Goal: Task Accomplishment & Management: Complete application form

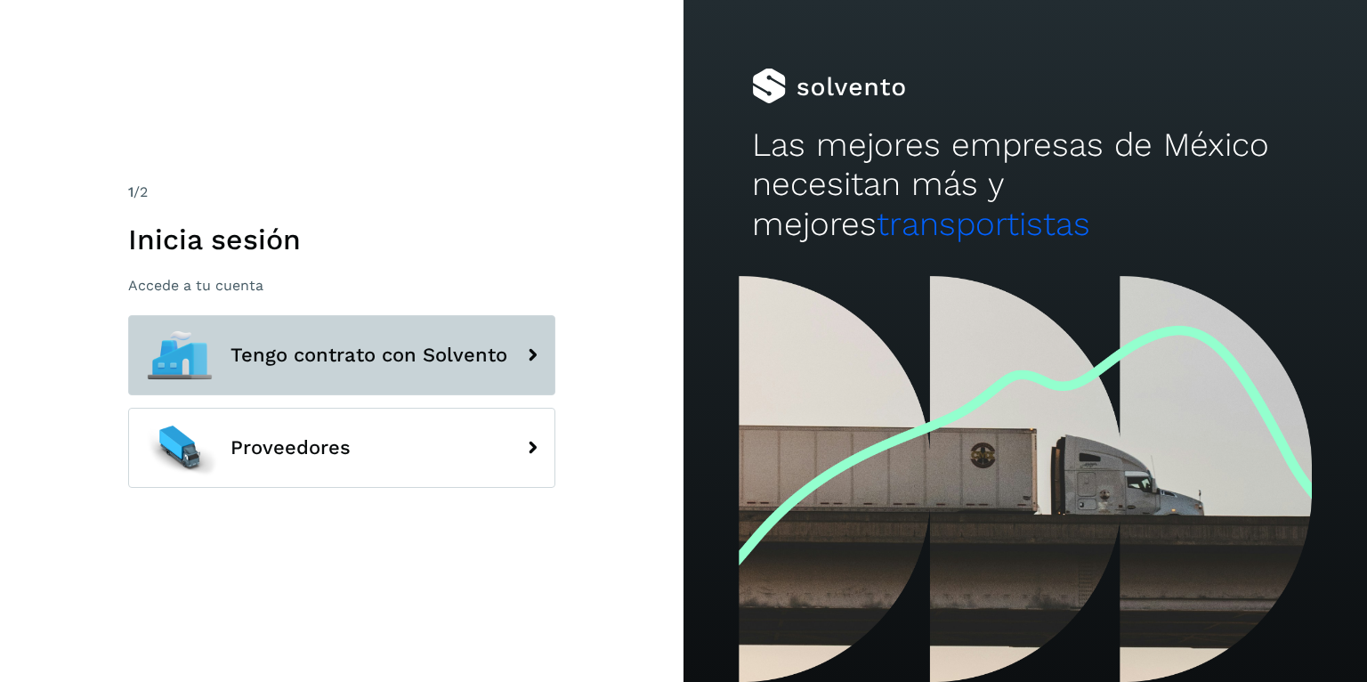
click at [395, 355] on span "Tengo contrato con Solvento" at bounding box center [369, 354] width 277 height 21
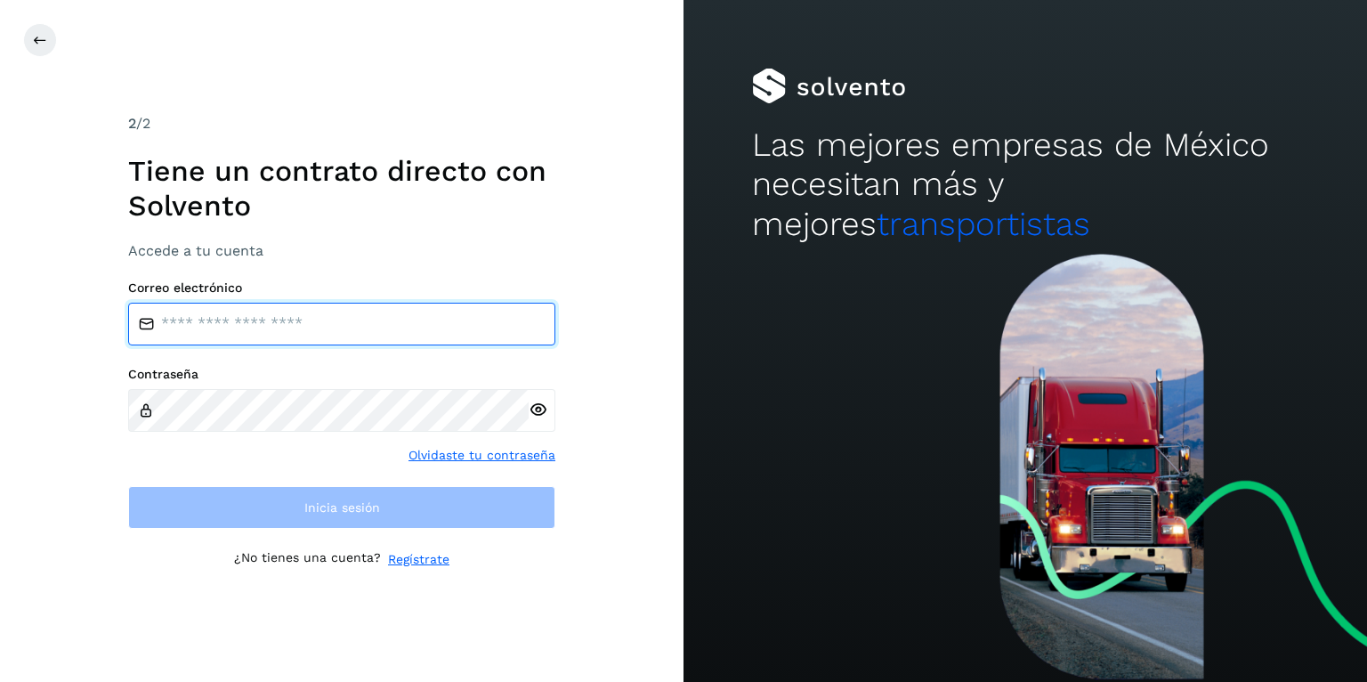
click at [315, 334] on input "email" at bounding box center [341, 324] width 427 height 43
type input "**********"
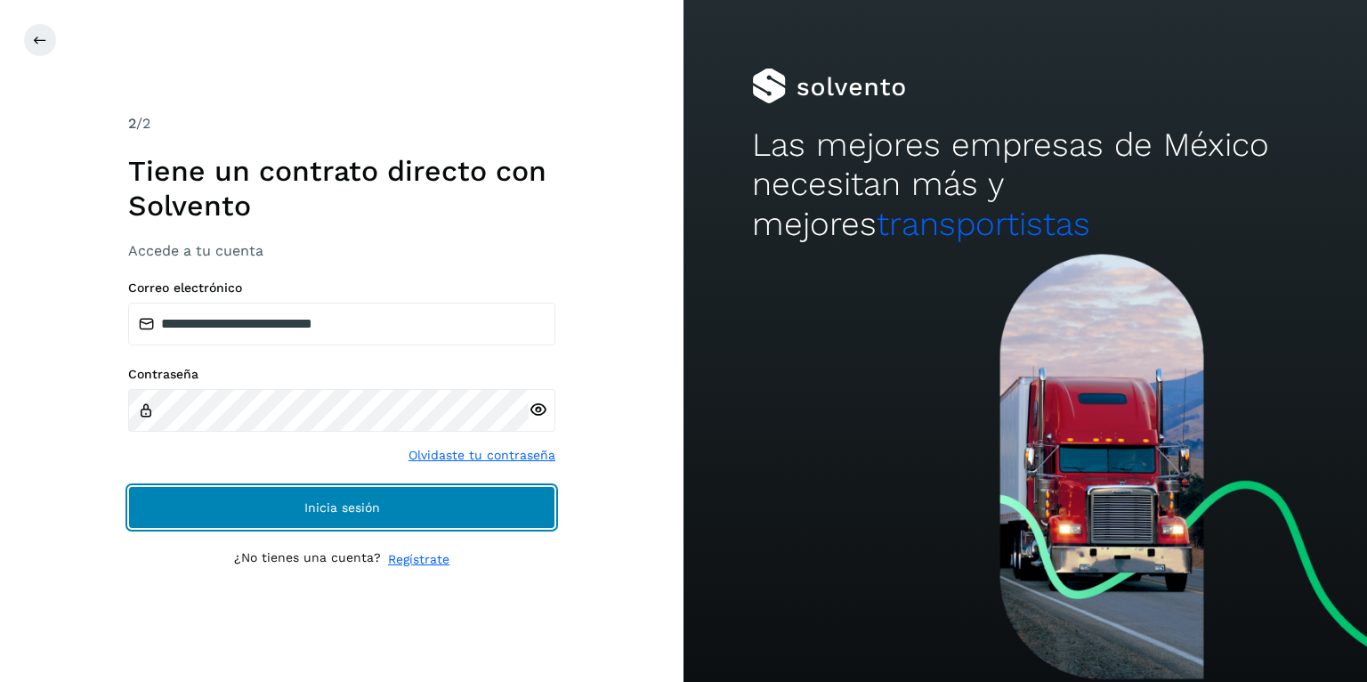
click at [389, 500] on button "Inicia sesión" at bounding box center [341, 507] width 427 height 43
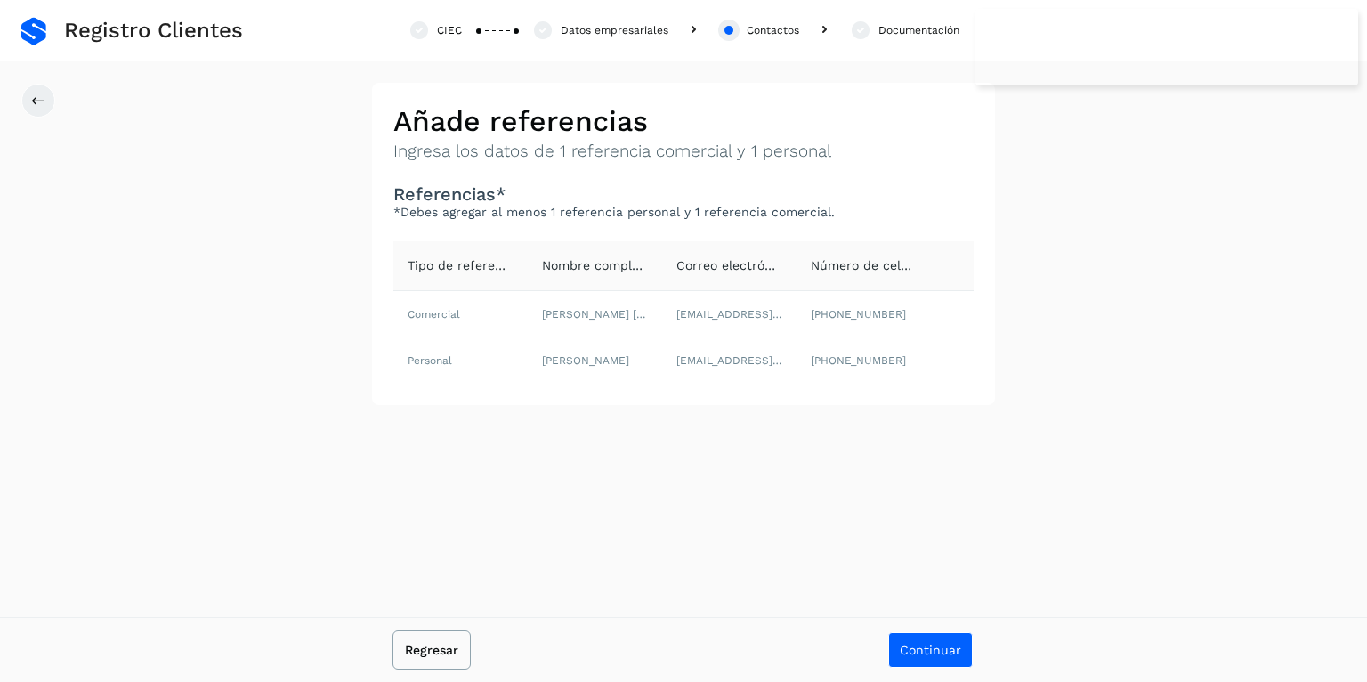
click at [422, 652] on span "Regresar" at bounding box center [431, 650] width 53 height 12
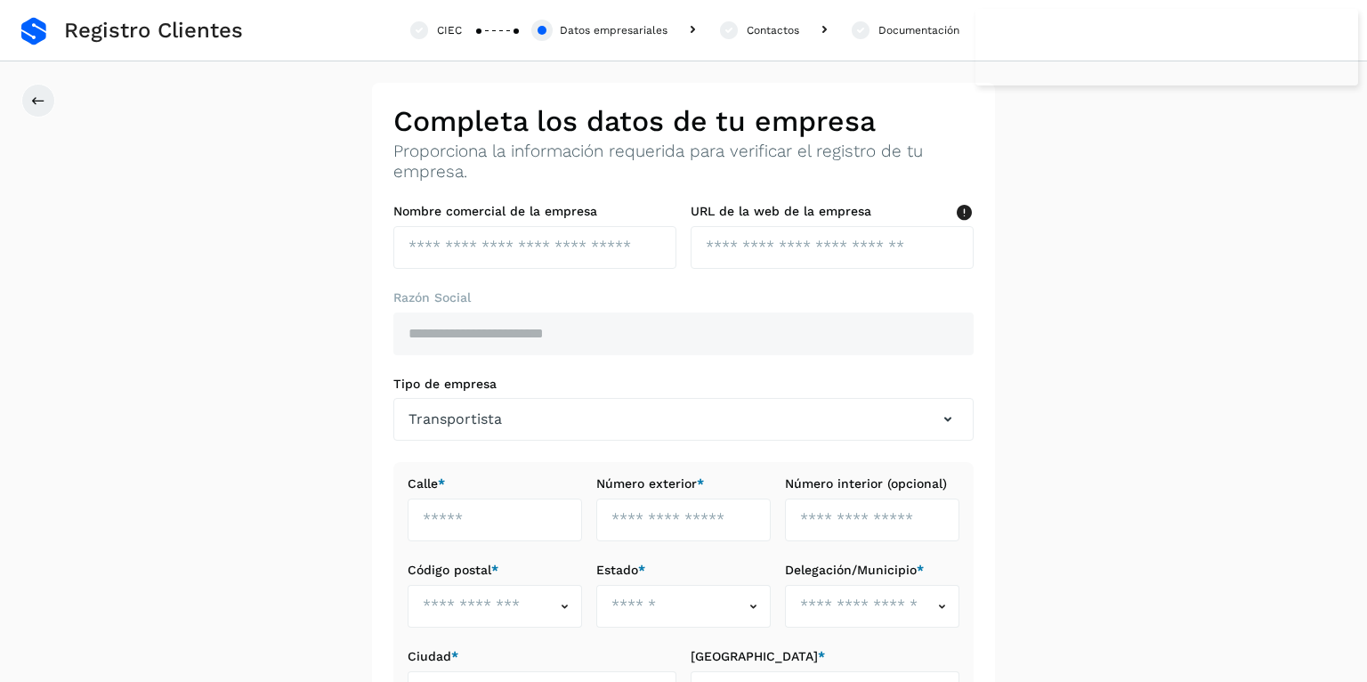
click at [101, 33] on span "Registro Clientes" at bounding box center [153, 31] width 179 height 26
click at [47, 97] on button at bounding box center [38, 101] width 34 height 34
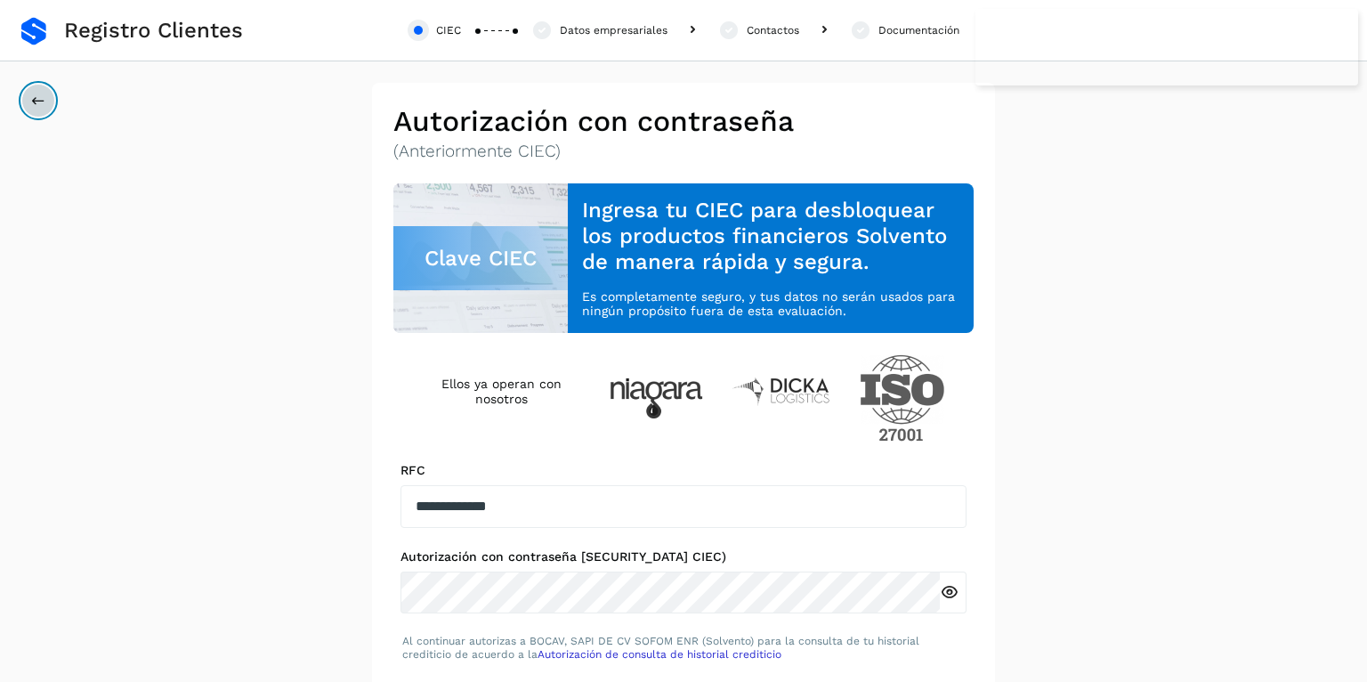
click at [47, 97] on button at bounding box center [38, 101] width 34 height 34
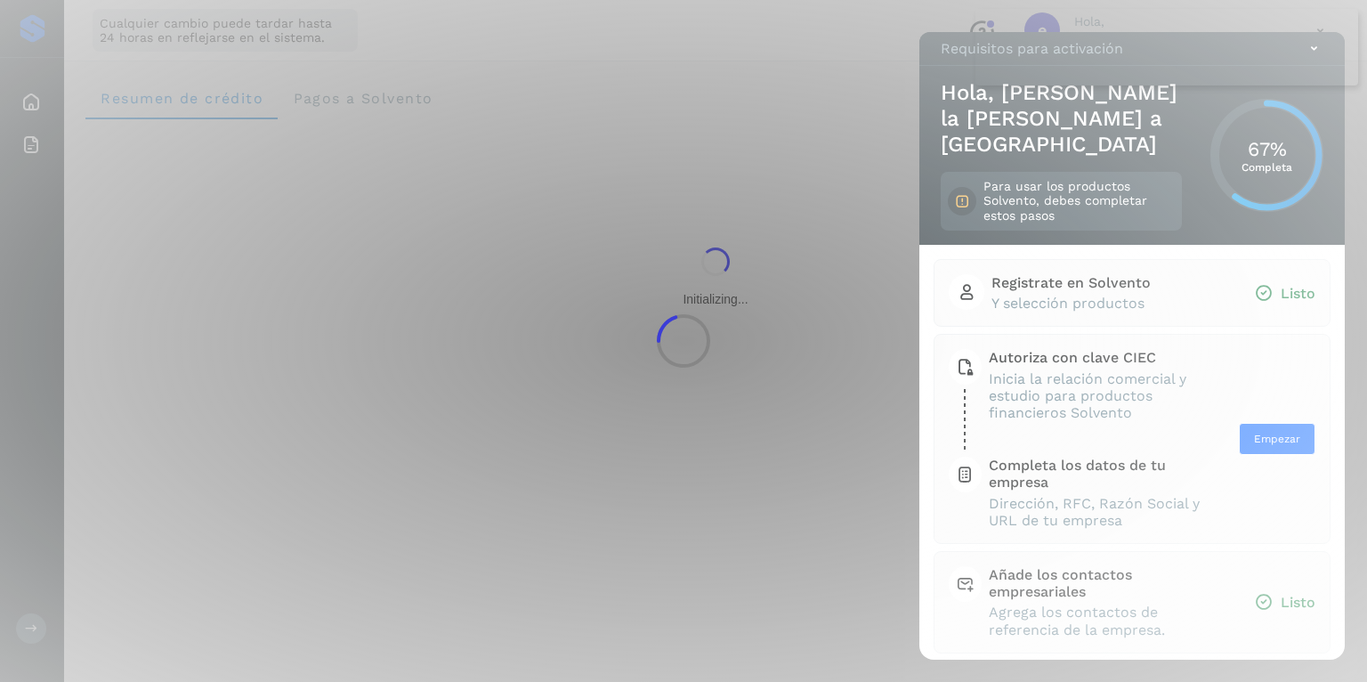
click at [36, 111] on div at bounding box center [683, 341] width 1367 height 682
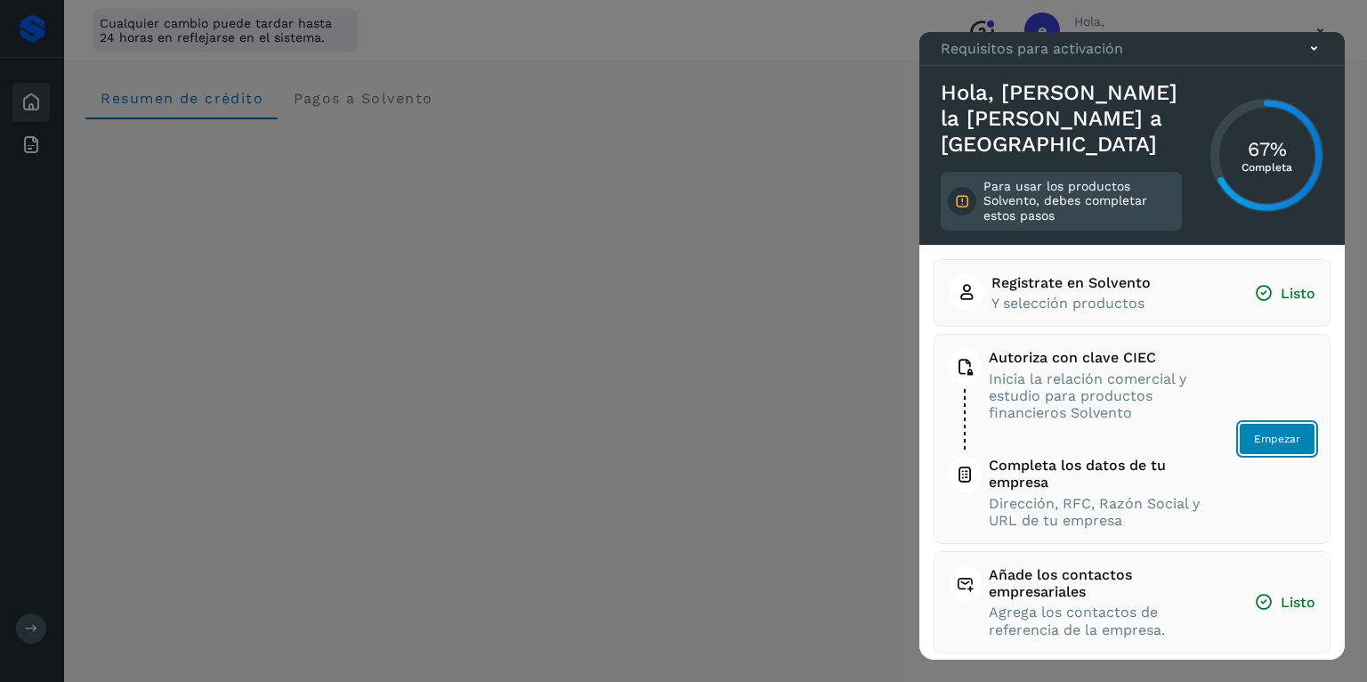
click at [1268, 447] on button "Empezar" at bounding box center [1277, 439] width 77 height 32
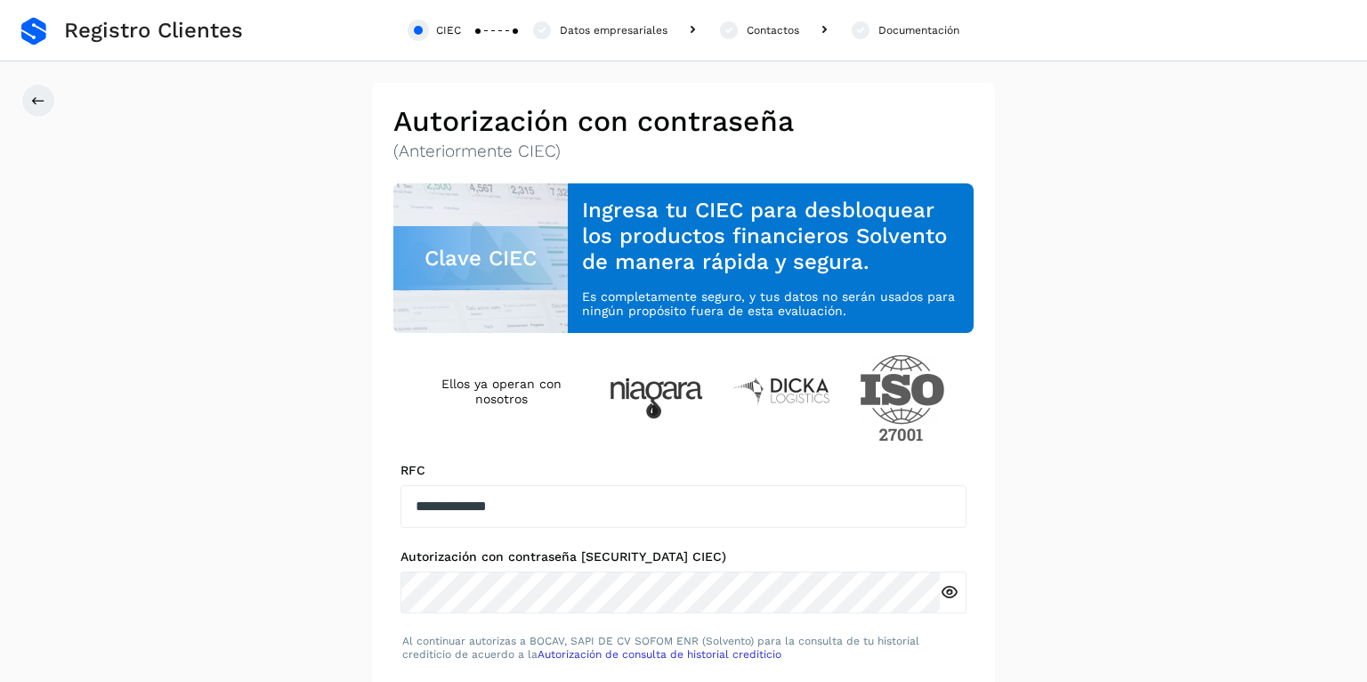
drag, startPoint x: 102, startPoint y: 23, endPoint x: 86, endPoint y: 31, distance: 17.9
click at [102, 24] on span "Registro Clientes" at bounding box center [153, 31] width 179 height 26
click at [47, 99] on button at bounding box center [38, 101] width 34 height 34
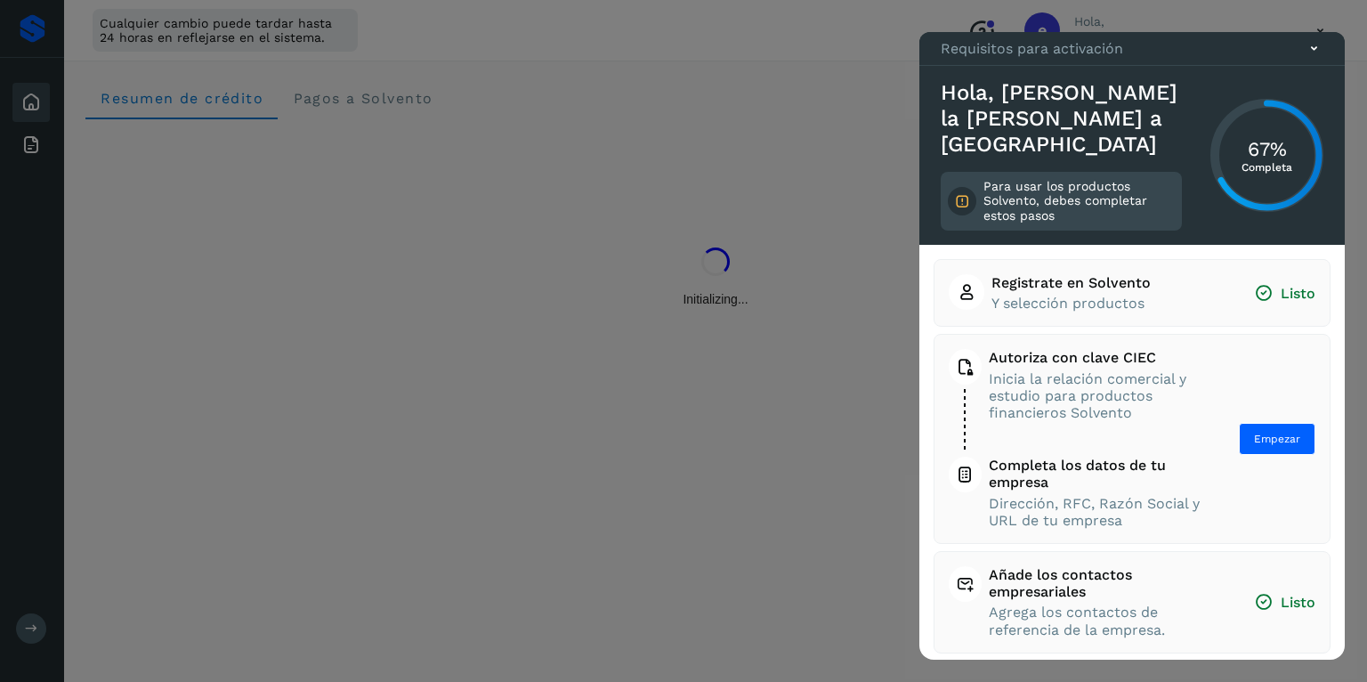
drag, startPoint x: 1311, startPoint y: 76, endPoint x: 1333, endPoint y: 76, distance: 21.4
click at [1318, 58] on icon at bounding box center [1314, 48] width 19 height 19
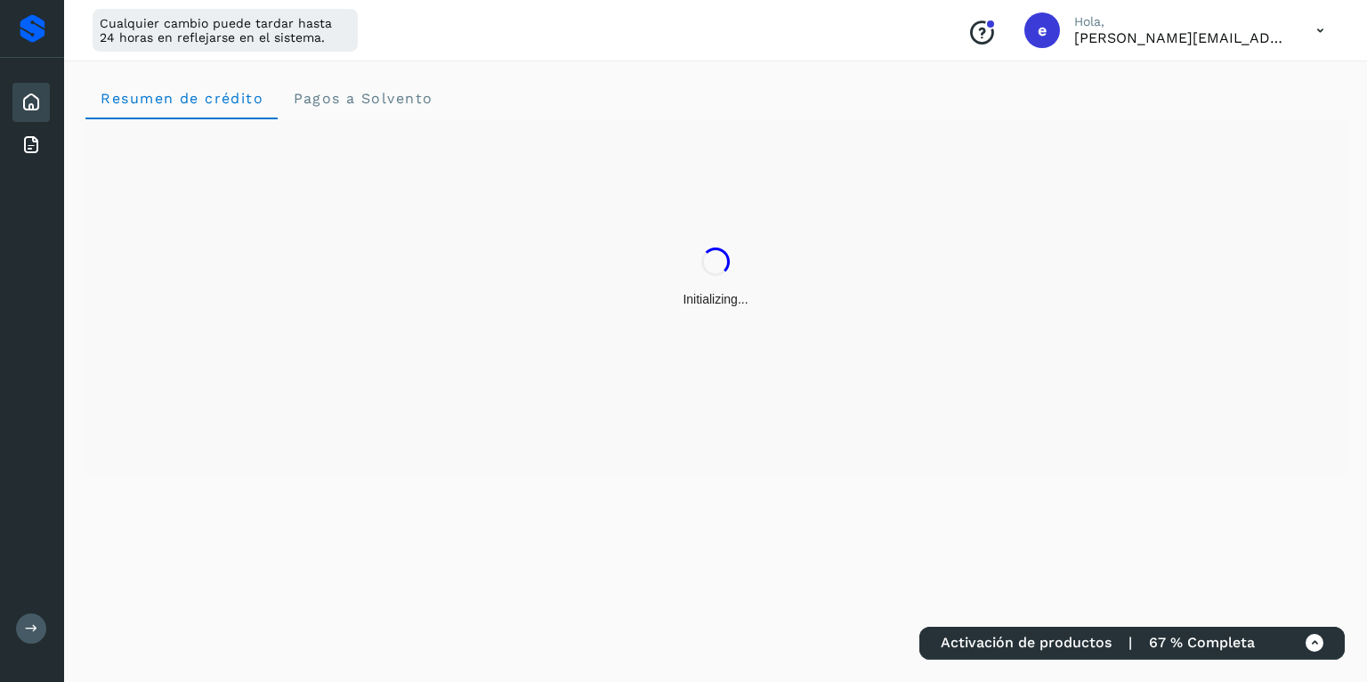
click at [1323, 22] on icon at bounding box center [1320, 30] width 36 height 36
click at [1246, 116] on div "Cerrar sesión" at bounding box center [1232, 115] width 212 height 34
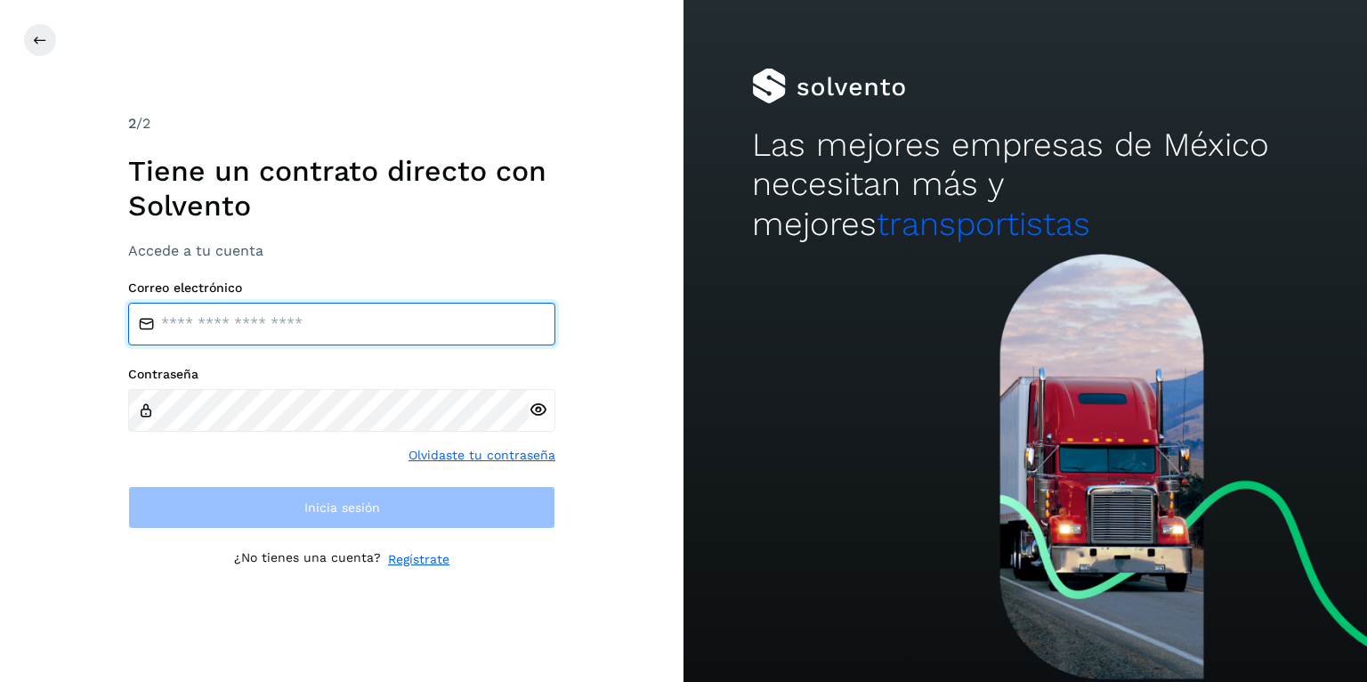
click at [349, 324] on input "email" at bounding box center [341, 324] width 427 height 43
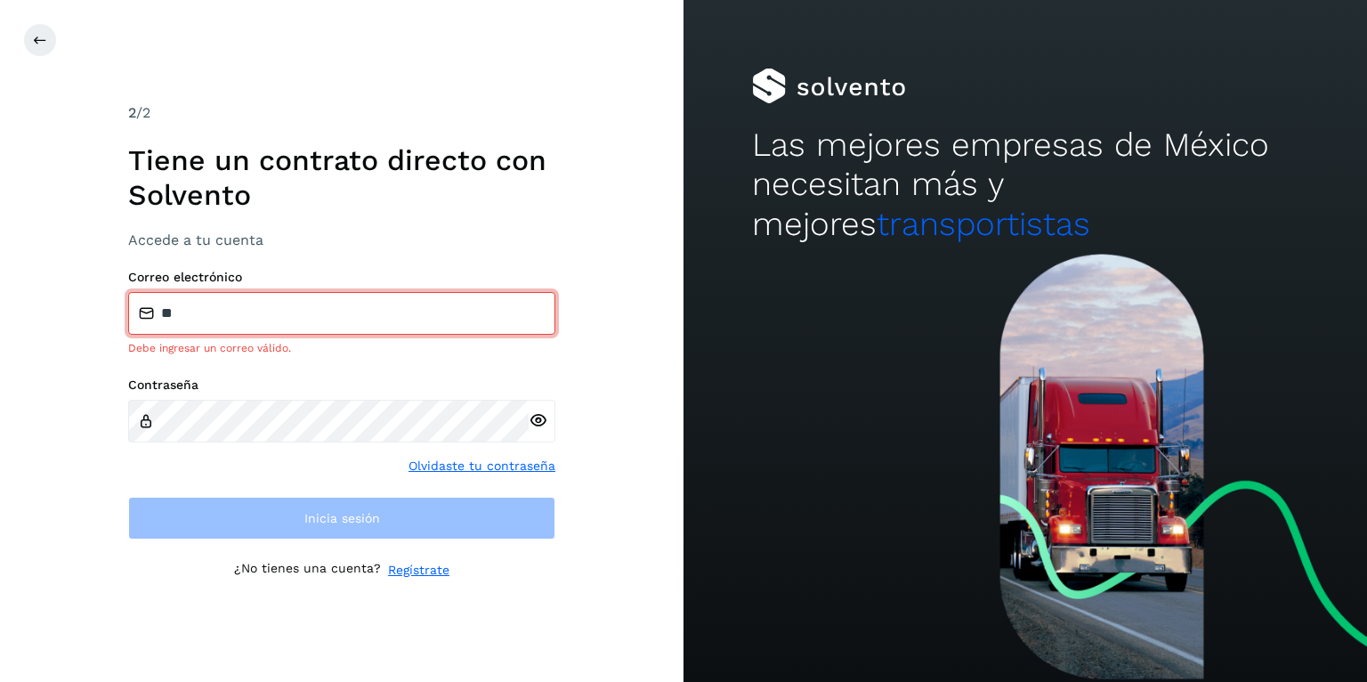
type input "**********"
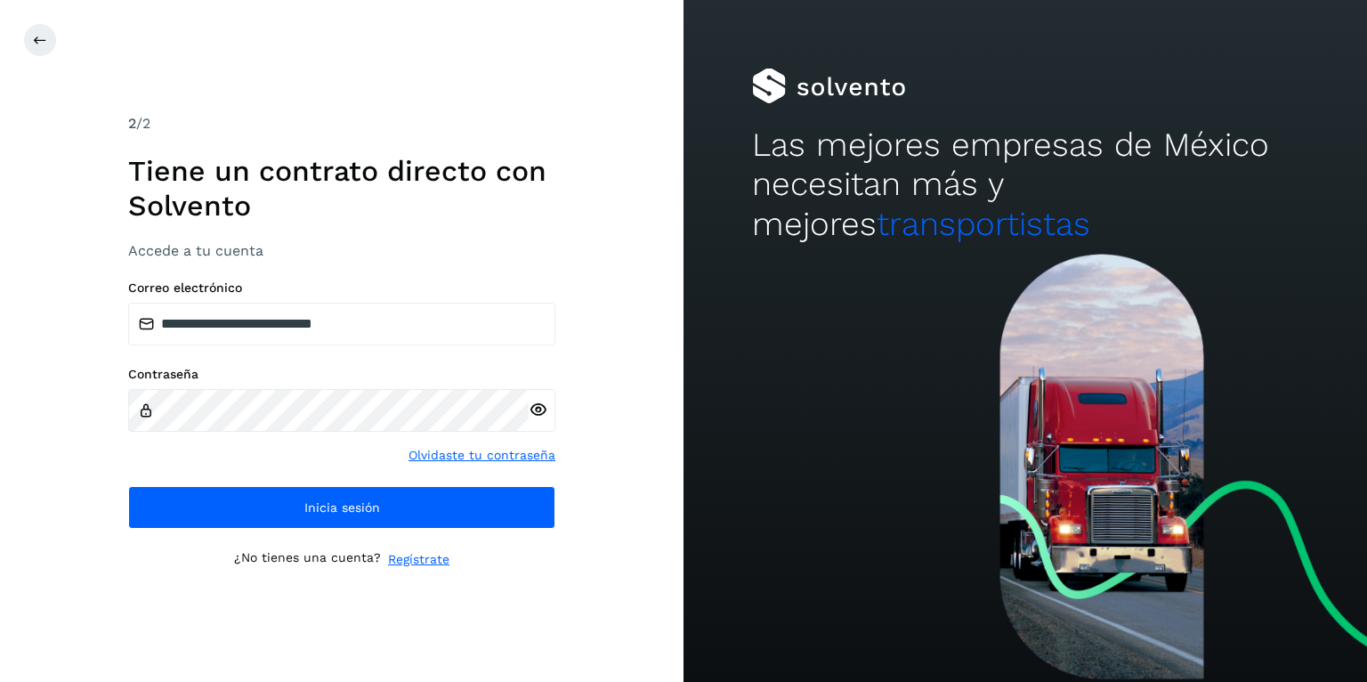
click at [380, 481] on div "**********" at bounding box center [341, 403] width 427 height 247
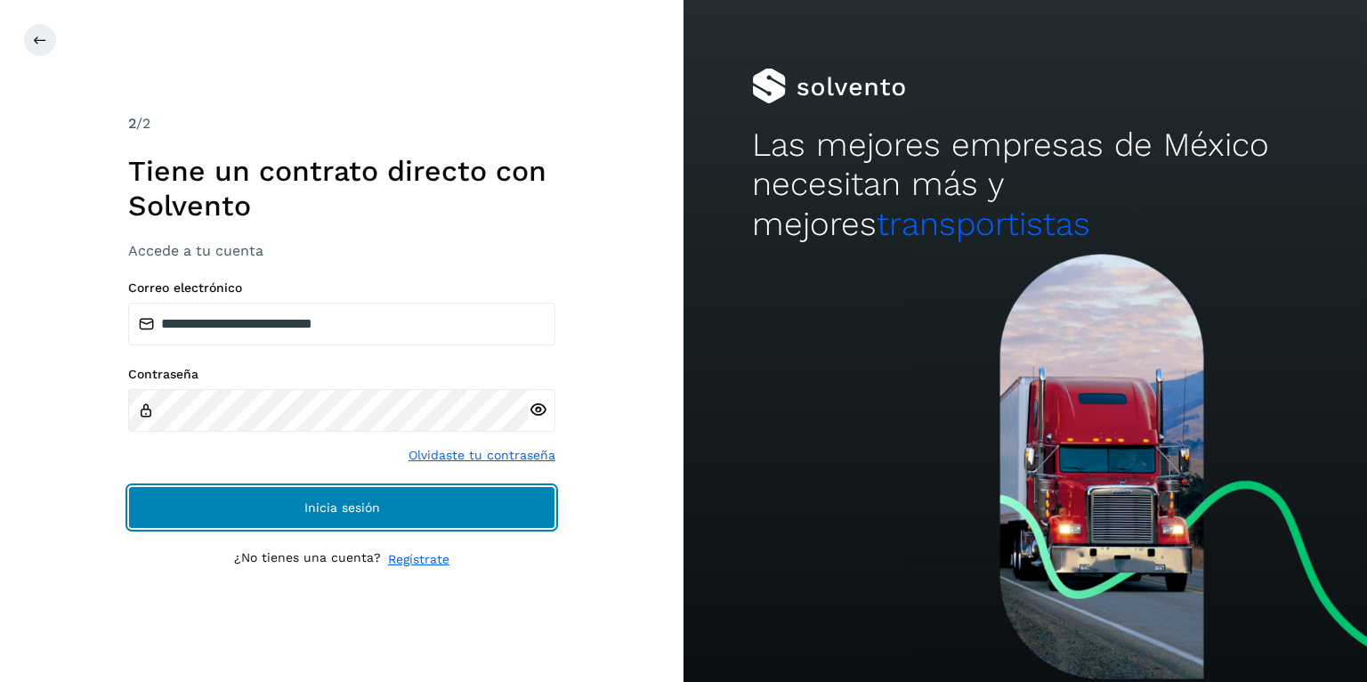
click at [379, 492] on button "Inicia sesión" at bounding box center [341, 507] width 427 height 43
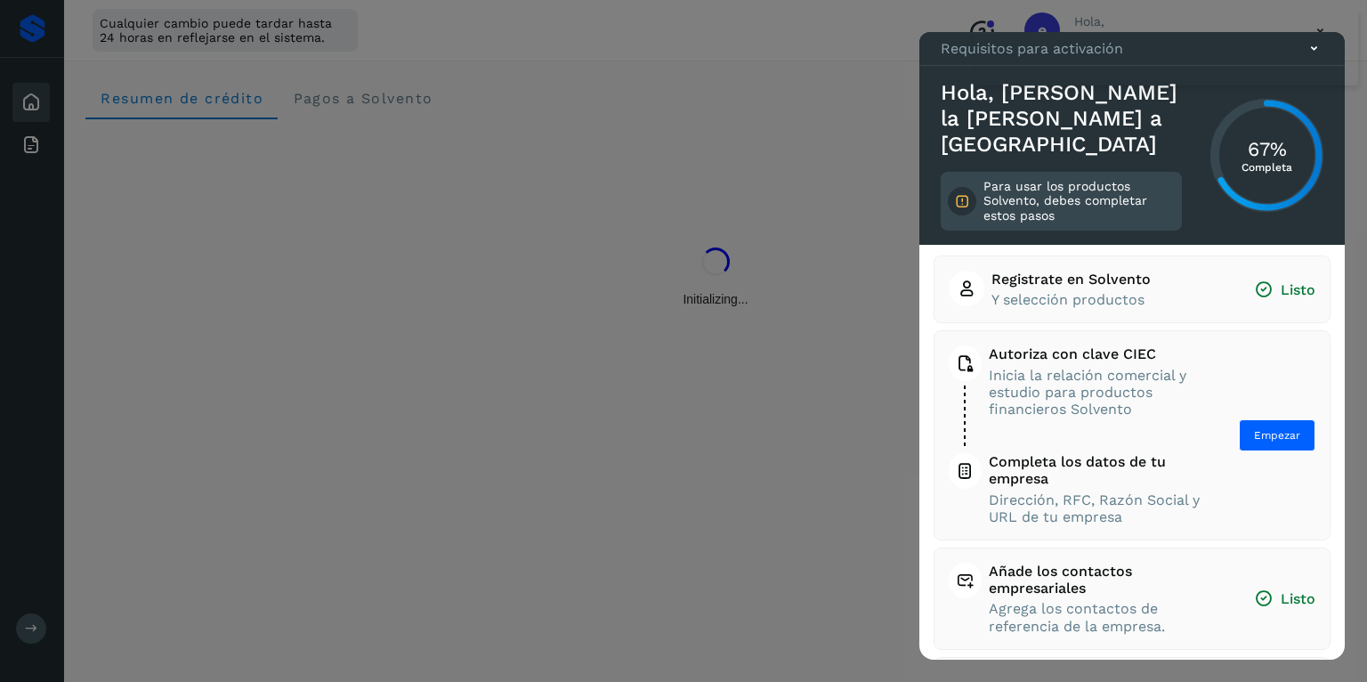
click at [1305, 417] on button "Autoriza con clave CIEC Inicia la relación comercial y estudio para productos f…" at bounding box center [1132, 435] width 367 height 180
click at [1294, 433] on span "Empezar" at bounding box center [1277, 437] width 46 height 16
